Goal: Task Accomplishment & Management: Manage account settings

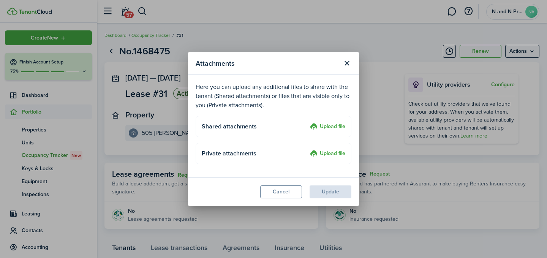
click at [314, 120] on section "Attachments Here you can upload any additional files to share with the tenant (…" at bounding box center [273, 129] width 171 height 154
click at [325, 125] on label "Upload file" at bounding box center [327, 126] width 35 height 9
click at [307, 122] on input "Upload file" at bounding box center [307, 122] width 0 height 0
click at [330, 126] on label "Upload file" at bounding box center [327, 126] width 35 height 9
click at [307, 122] on input "Upload file" at bounding box center [307, 122] width 0 height 0
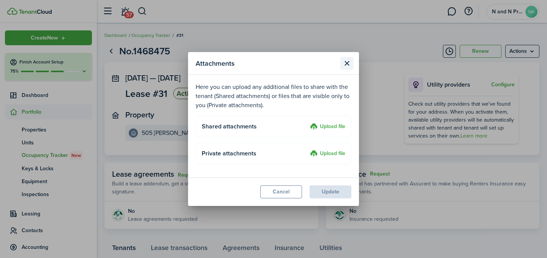
click at [348, 64] on button "Close modal" at bounding box center [347, 63] width 13 height 13
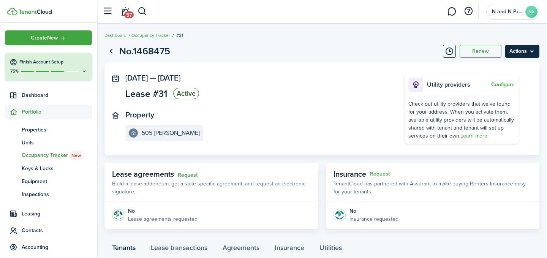
click at [519, 54] on menu-btn "Actions" at bounding box center [522, 51] width 34 height 13
click at [315, 66] on panel-main-body "[DATE] — [DATE] Lease #31 Active Property 505 [PERSON_NAME] Utility providers C…" at bounding box center [322, 108] width 435 height 93
click at [529, 54] on menu-btn "Actions" at bounding box center [522, 51] width 34 height 13
click at [323, 106] on panel-main-inner "[DATE] — [DATE] Lease #31 Active Property 505 [PERSON_NAME]" at bounding box center [253, 107] width 257 height 67
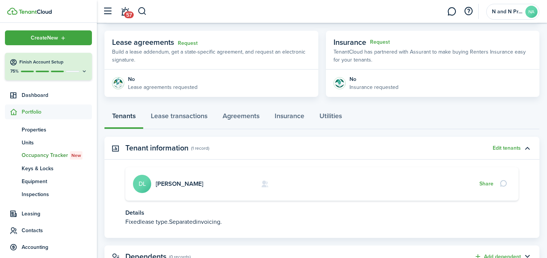
scroll to position [163, 0]
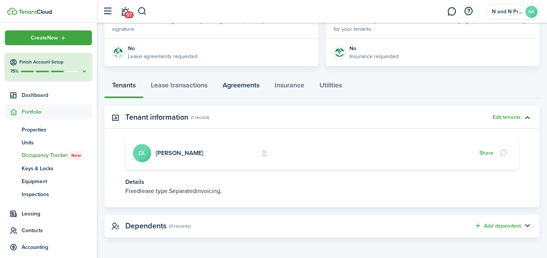
click at [247, 87] on link "Agreements" at bounding box center [241, 87] width 52 height 23
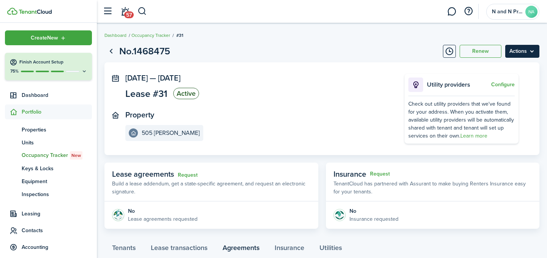
click at [527, 51] on menu-btn "Actions" at bounding box center [522, 51] width 34 height 13
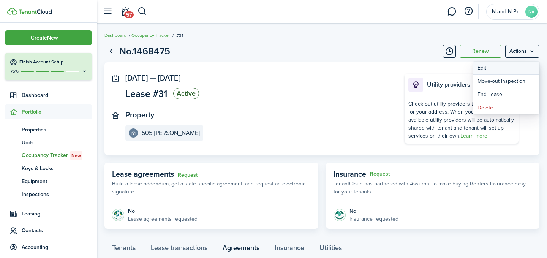
click at [510, 66] on button "Edit" at bounding box center [506, 68] width 67 height 13
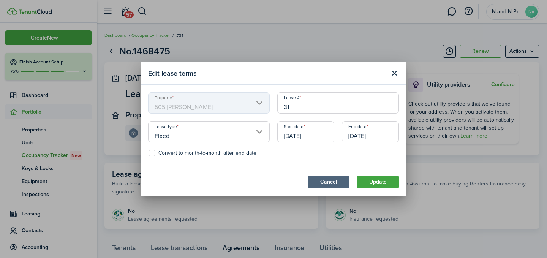
click at [323, 186] on button "Cancel" at bounding box center [329, 182] width 42 height 13
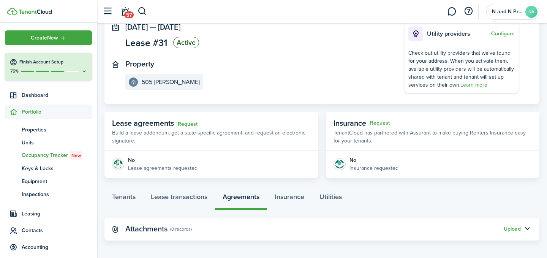
scroll to position [54, 0]
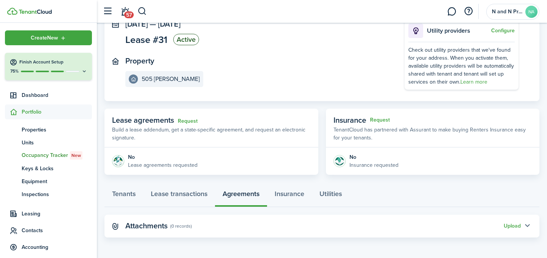
click at [531, 228] on button "button" at bounding box center [527, 226] width 13 height 13
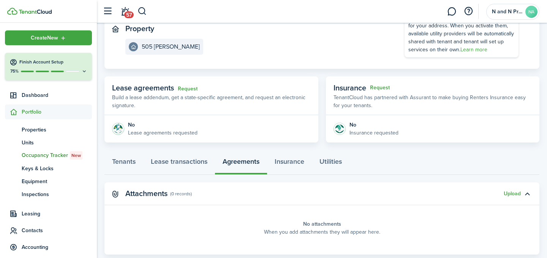
scroll to position [103, 0]
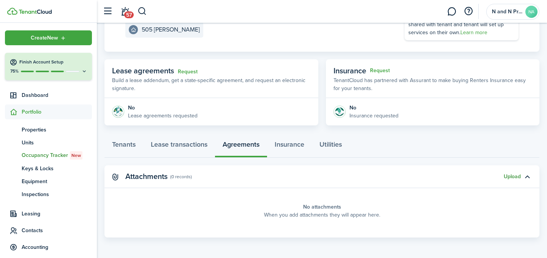
click at [514, 175] on button "Upload" at bounding box center [512, 177] width 17 height 6
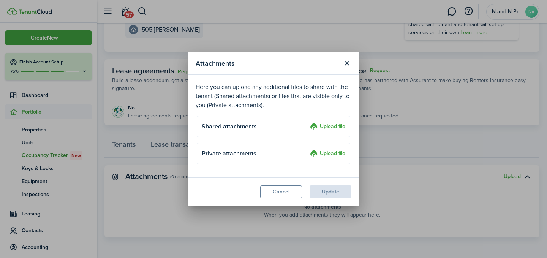
click at [334, 126] on label "Upload file" at bounding box center [327, 126] width 35 height 9
click at [307, 122] on input "Upload file" at bounding box center [307, 122] width 0 height 0
click at [326, 129] on label "Upload file" at bounding box center [327, 126] width 35 height 9
click at [307, 122] on input "Upload file" at bounding box center [307, 122] width 0 height 0
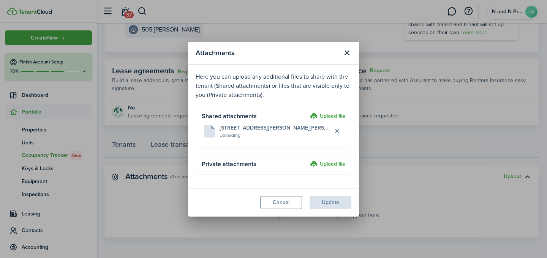
click at [333, 204] on modal-footer "Cancel Update" at bounding box center [273, 202] width 171 height 29
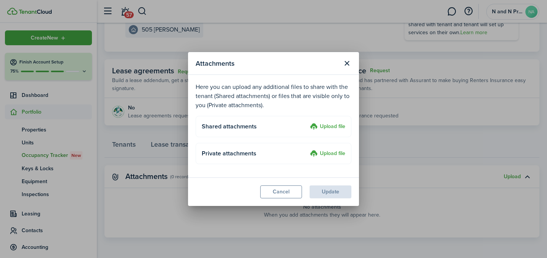
click at [274, 133] on upload-layout "Shared attachments Upload file" at bounding box center [274, 126] width 156 height 21
click at [318, 130] on label "Upload file" at bounding box center [327, 126] width 35 height 9
click at [307, 122] on input "Upload file" at bounding box center [307, 122] width 0 height 0
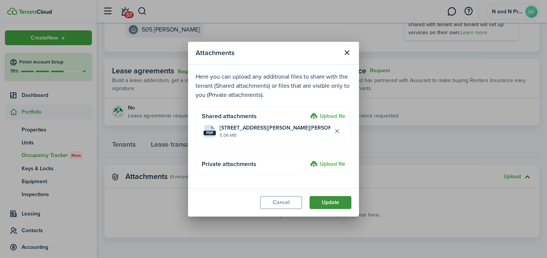
click at [330, 201] on button "Update" at bounding box center [331, 202] width 42 height 13
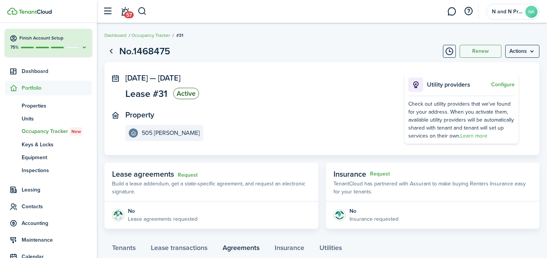
scroll to position [0, 0]
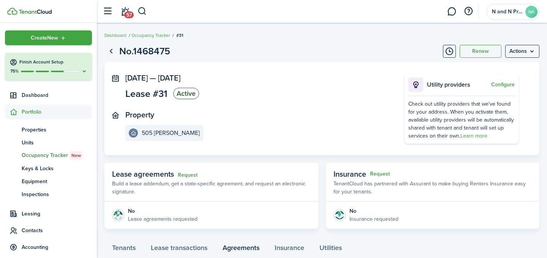
click at [89, 71] on button "Finish Account Setup 75%" at bounding box center [48, 66] width 87 height 27
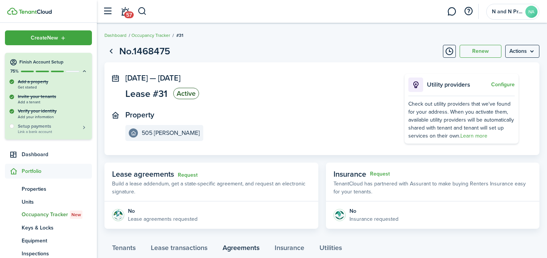
click at [37, 130] on span "Link a bank account" at bounding box center [53, 132] width 70 height 4
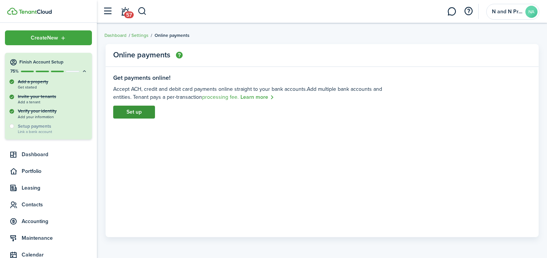
click at [137, 111] on link "Set up" at bounding box center [134, 112] width 42 height 13
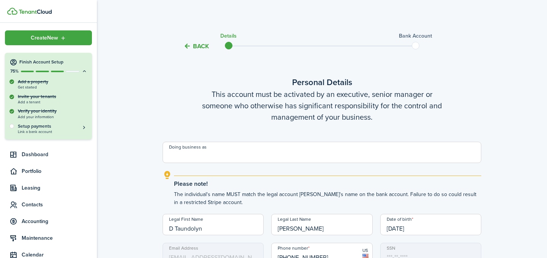
click at [215, 144] on input "Doing business as" at bounding box center [322, 152] width 319 height 21
click at [234, 160] on input "Doing business as" at bounding box center [322, 152] width 319 height 21
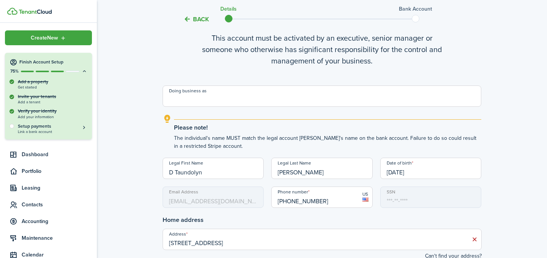
scroll to position [55, 0]
type input "N"
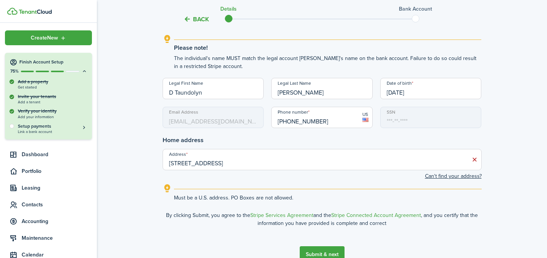
scroll to position [177, 0]
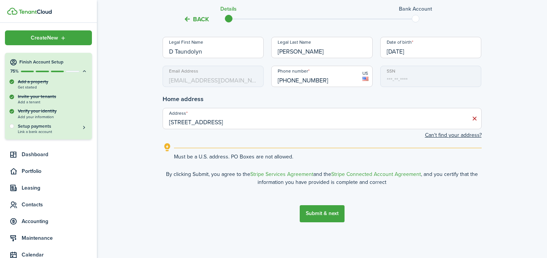
click at [313, 211] on button "Submit & next" at bounding box center [322, 213] width 45 height 17
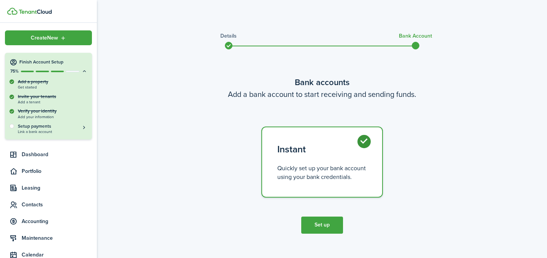
scroll to position [11, 0]
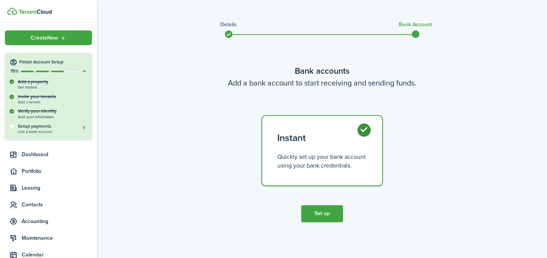
click at [325, 212] on button "Set up" at bounding box center [322, 213] width 42 height 17
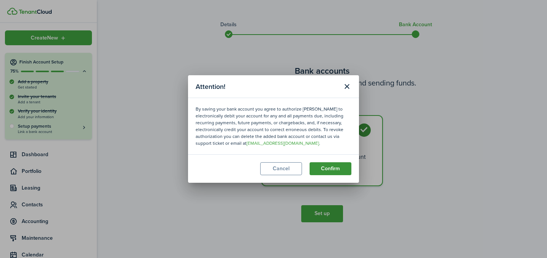
click at [333, 173] on button "Confirm" at bounding box center [331, 168] width 42 height 13
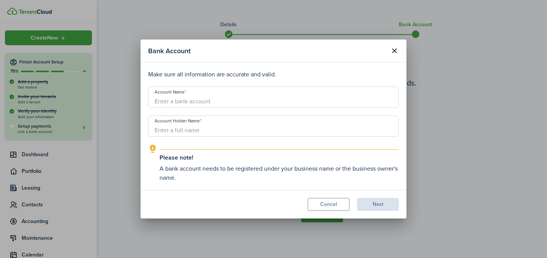
click at [212, 107] on input "Account Name" at bounding box center [273, 97] width 251 height 21
